Goal: Check status: Check status

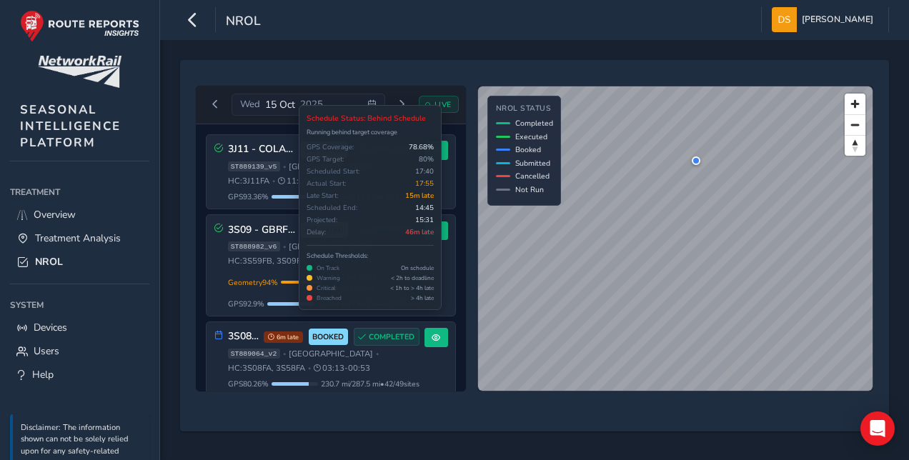
click at [473, 259] on div "[DATE] LIVE 3J11 - COLAS Lancs & Cumbria EXECUTED COMPLETED ST889139_v5 • [GEOG…" at bounding box center [534, 238] width 689 height 317
click at [87, 212] on link "Overview" at bounding box center [79, 215] width 139 height 24
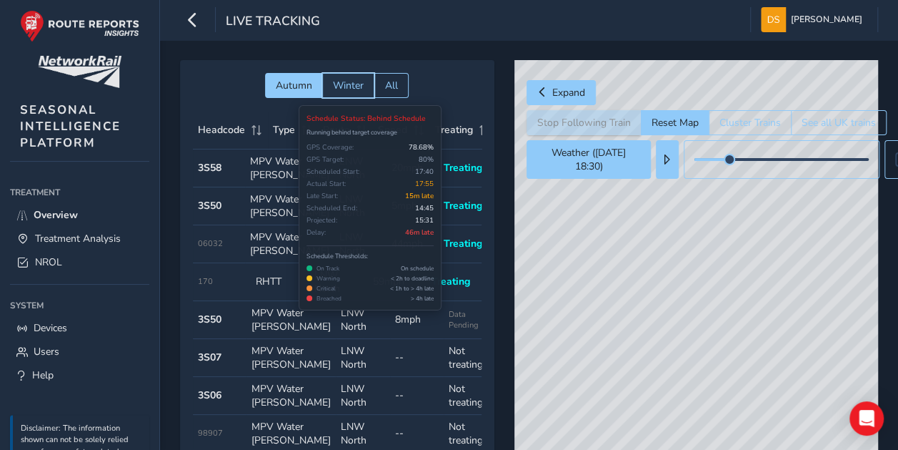
click at [339, 87] on span "Winter" at bounding box center [348, 86] width 31 height 14
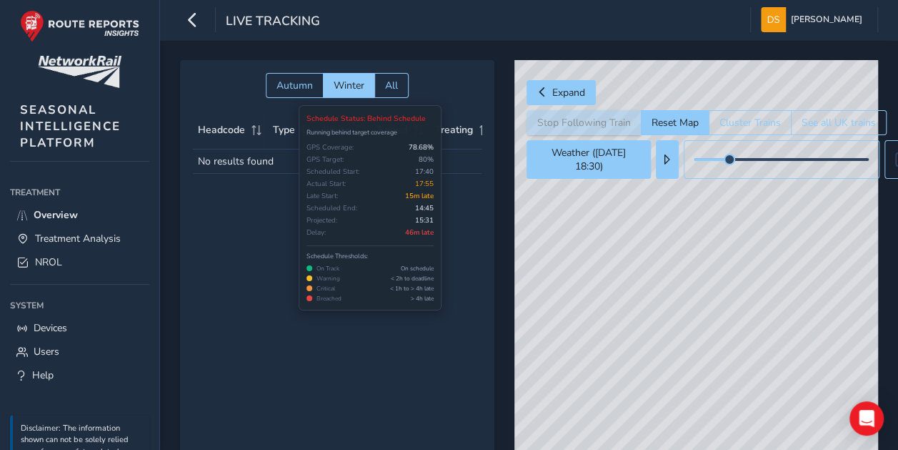
click at [339, 272] on div "Autumn Winter All Headcode Type Route Speed Treating Last Seen Follow Train No …" at bounding box center [337, 262] width 314 height 405
click at [336, 271] on div "Autumn Winter All Headcode Type Route Speed Treating Last Seen Follow Train No …" at bounding box center [337, 262] width 314 height 405
click at [294, 79] on span "Autumn" at bounding box center [294, 86] width 36 height 14
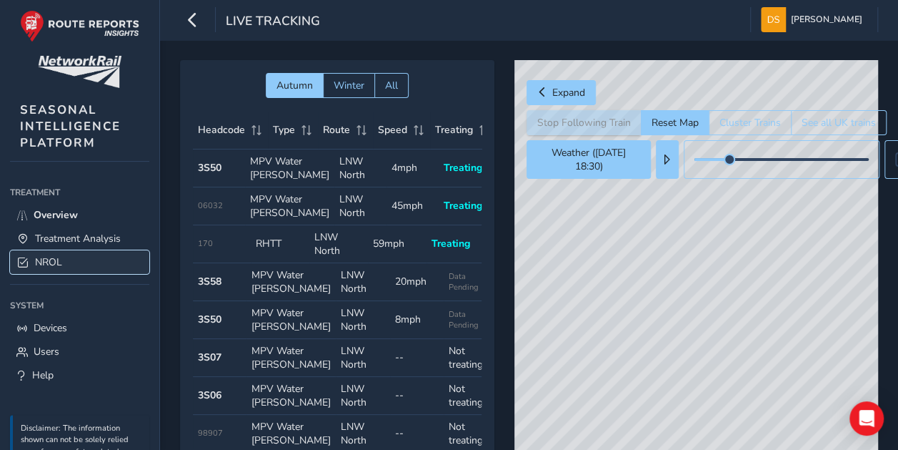
click at [44, 258] on span "NROL" at bounding box center [48, 262] width 27 height 14
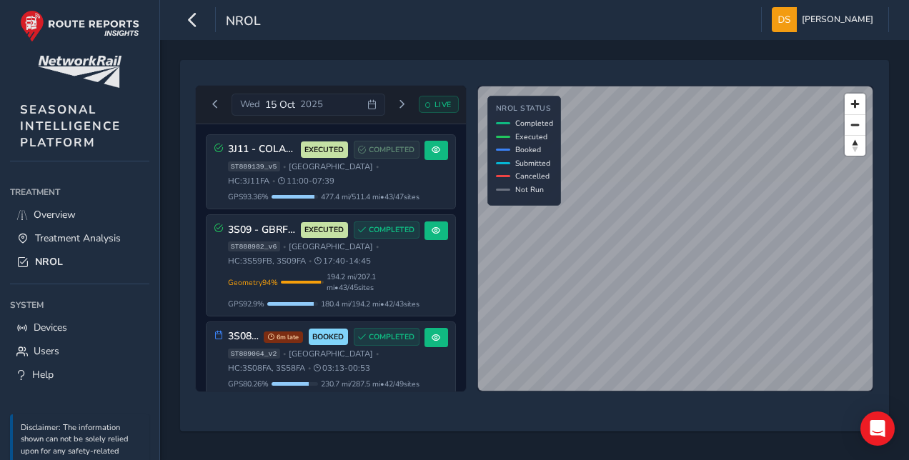
click at [650, 421] on div "[DATE] LIVE 3J11 - COLAS Lancs & Cumbria EXECUTED COMPLETED ST889139_v5 • [GEOG…" at bounding box center [534, 246] width 689 height 352
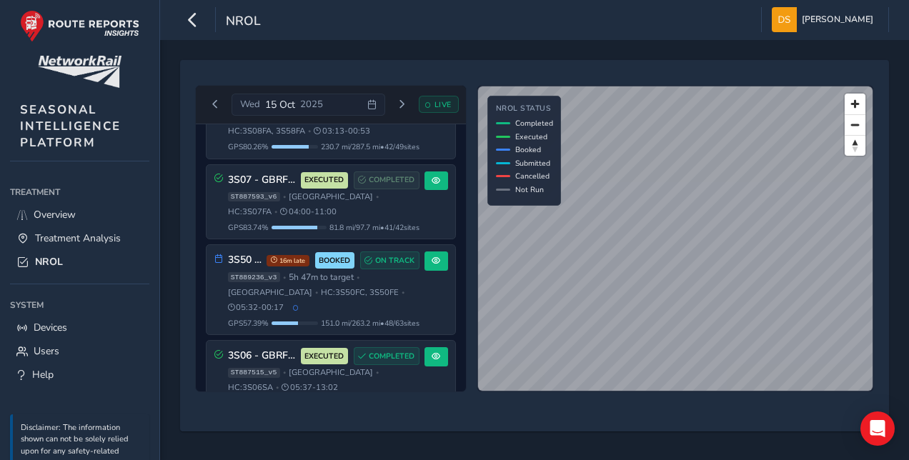
scroll to position [417, 0]
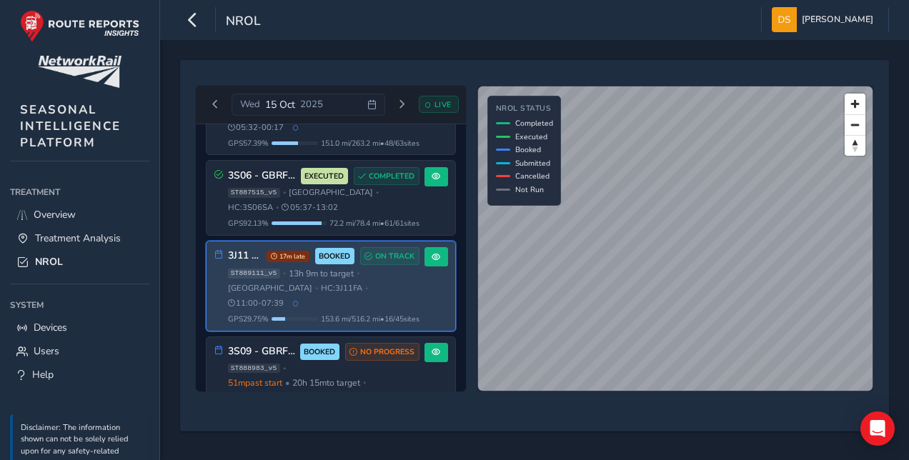
click at [519, 110] on div "© Mapbox © OpenStreetMap Improve this map NROL Status Completed Executed Booked…" at bounding box center [675, 238] width 397 height 307
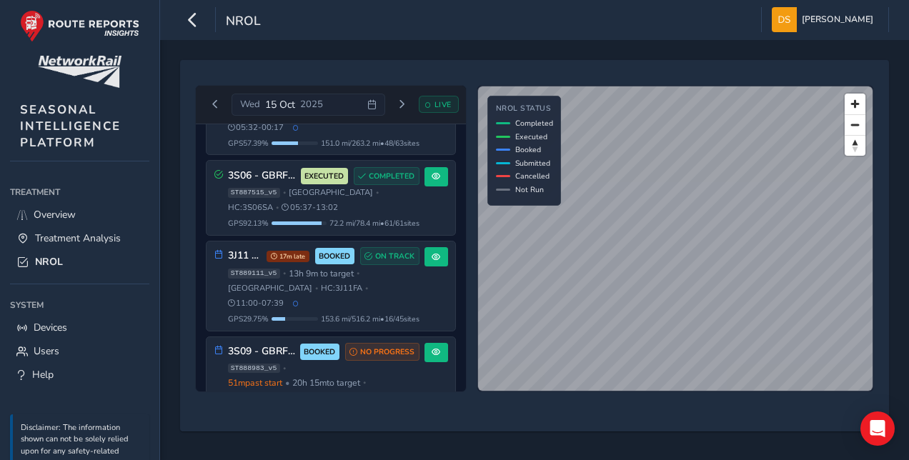
scroll to position [229, 0]
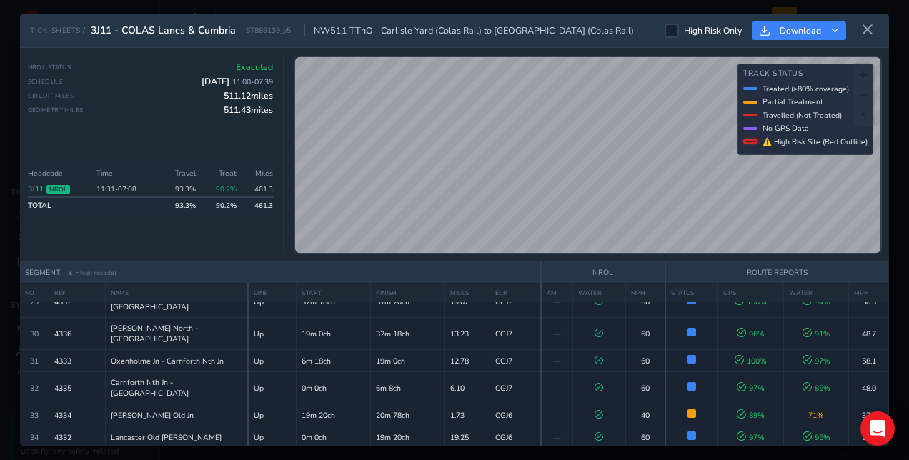
scroll to position [748, 0]
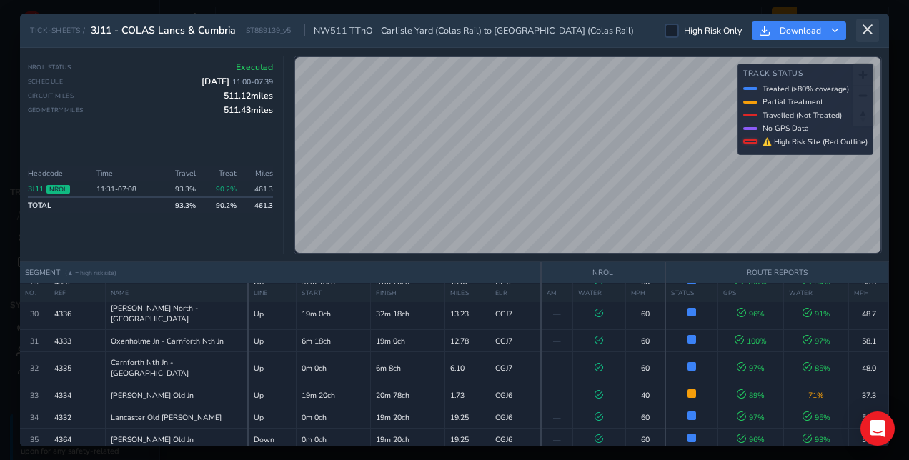
click at [874, 31] on button at bounding box center [867, 31] width 23 height 24
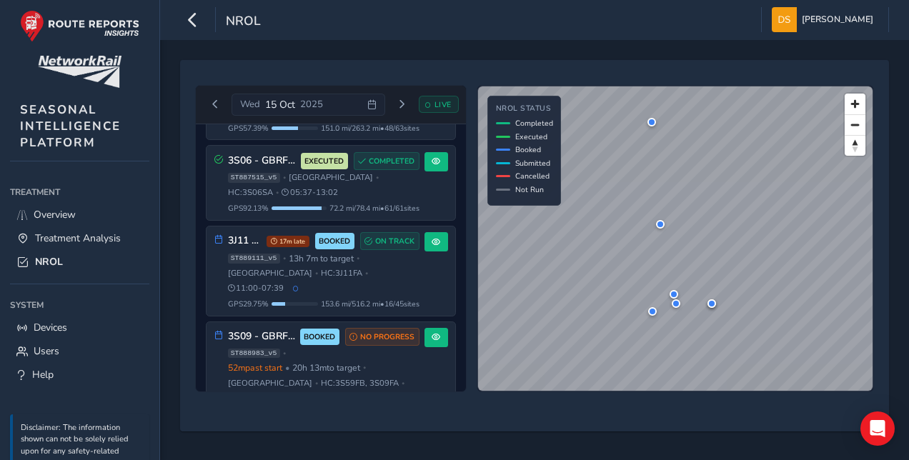
scroll to position [471, 0]
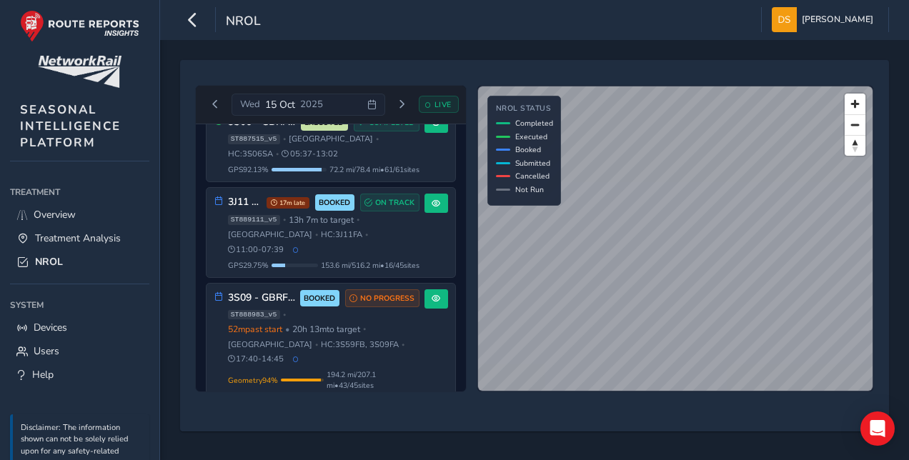
click at [770, 413] on div "[DATE] LIVE 3J11 - COLAS Lancs & Cumbria EXECUTED COMPLETED ST889139_v5 • [GEOG…" at bounding box center [534, 246] width 689 height 352
click at [788, 400] on div "[DATE] LIVE 3J11 - COLAS Lancs & Cumbria EXECUTED COMPLETED ST889139_v5 • [GEOG…" at bounding box center [534, 246] width 689 height 332
click at [823, 395] on div "[DATE] LIVE 3J11 - COLAS Lancs & Cumbria EXECUTED COMPLETED ST889139_v5 • [GEOG…" at bounding box center [534, 238] width 689 height 317
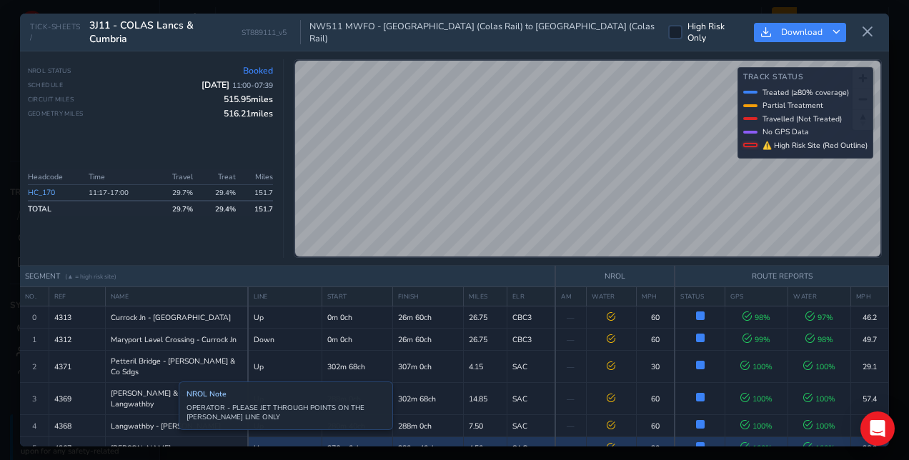
click at [168, 443] on span "Kirby Thore - Appleby" at bounding box center [141, 448] width 60 height 11
